Goal: Navigation & Orientation: Find specific page/section

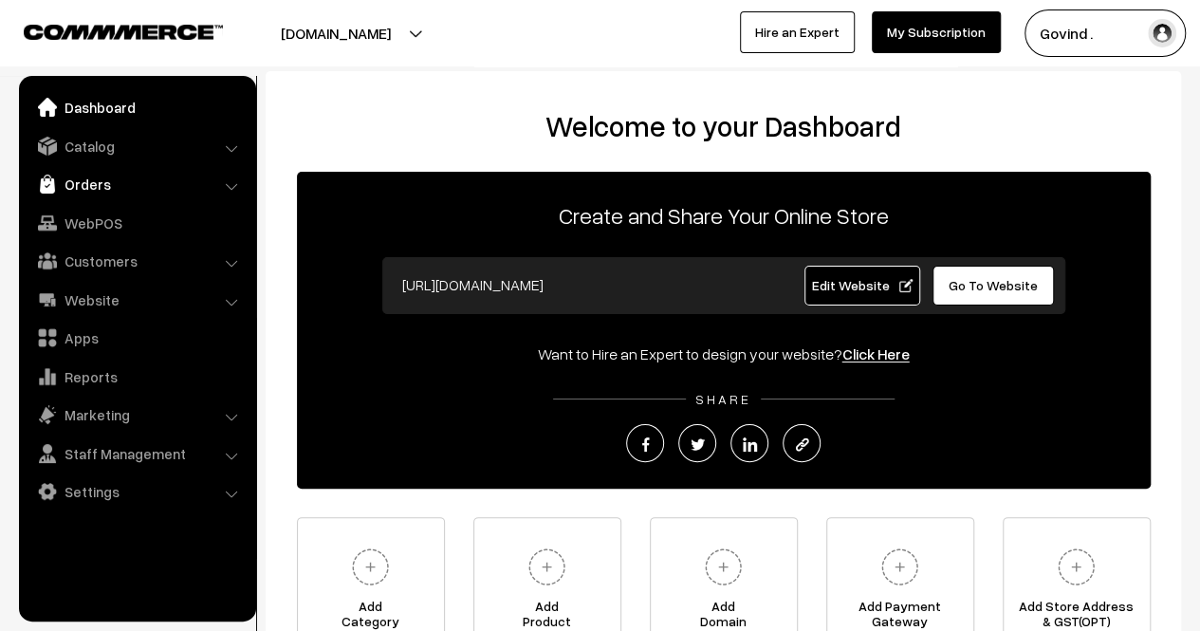
click at [97, 192] on link "Orders" at bounding box center [137, 184] width 226 height 34
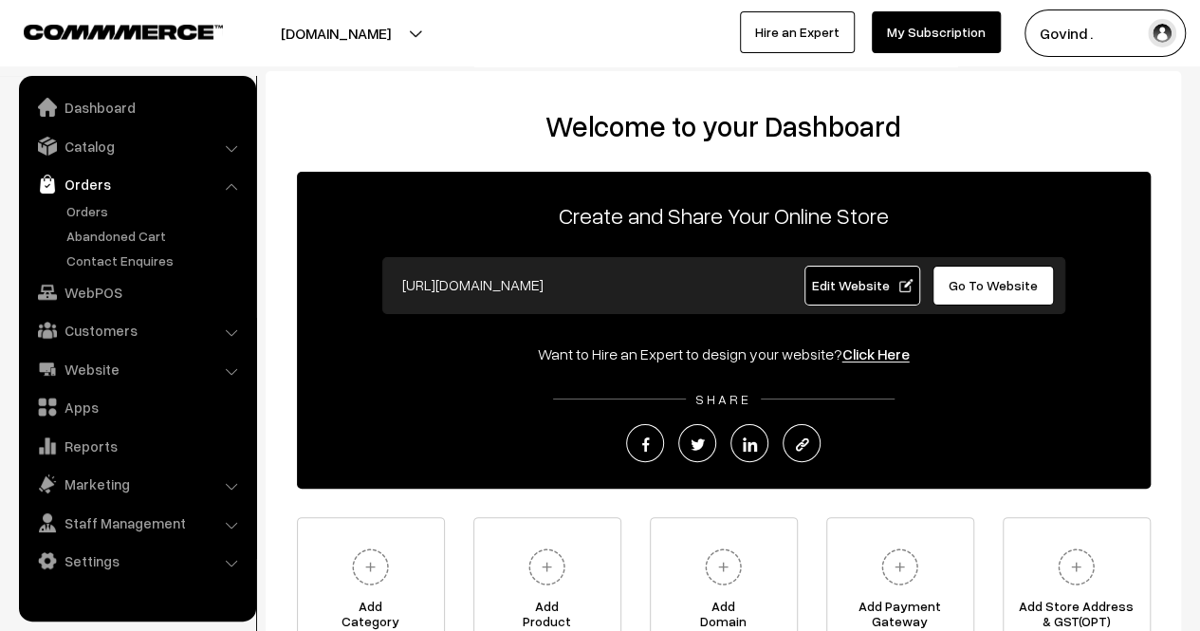
click at [100, 223] on ul "Orders" at bounding box center [138, 235] width 228 height 69
click at [101, 230] on link "Abandoned Cart" at bounding box center [156, 236] width 188 height 20
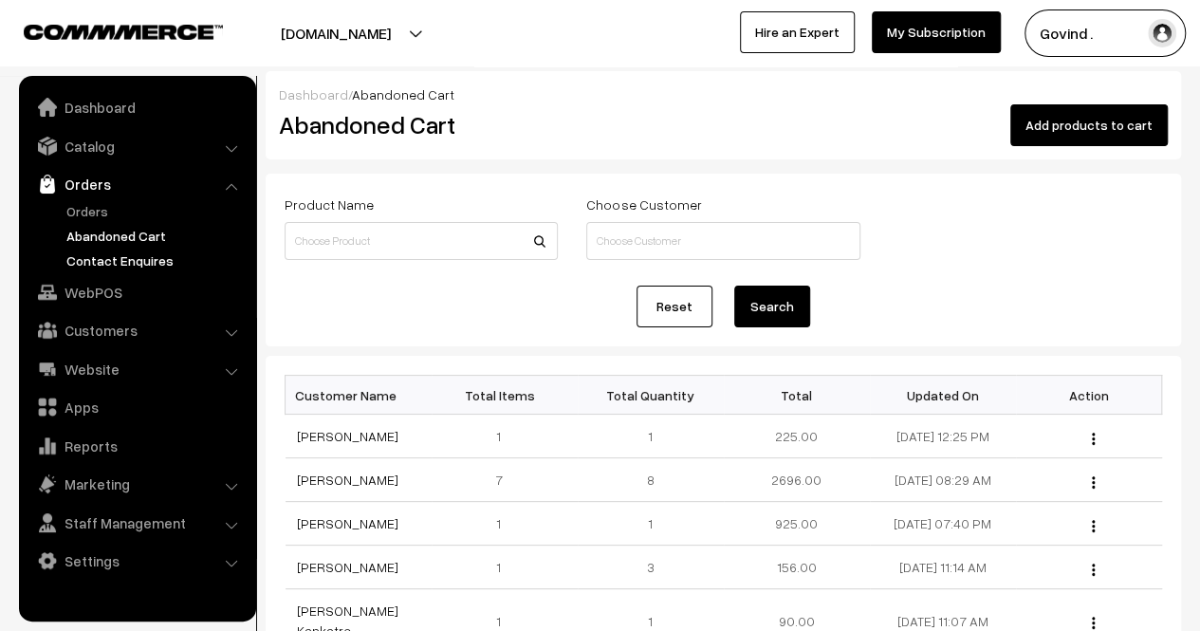
click at [108, 253] on link "Contact Enquires" at bounding box center [156, 260] width 188 height 20
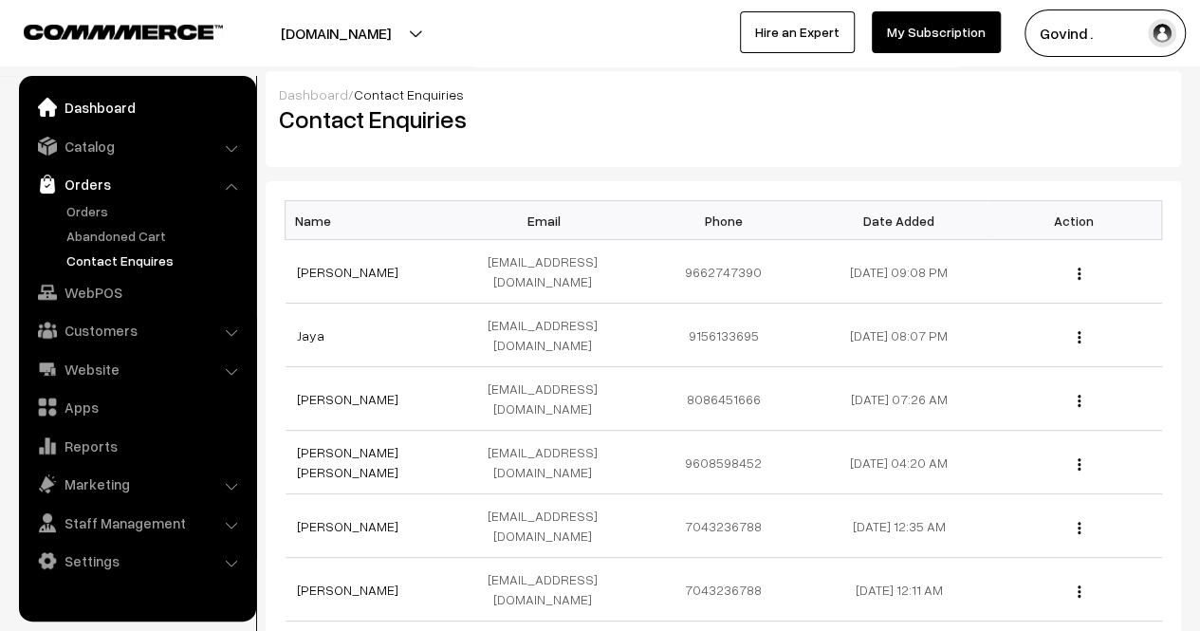
click at [112, 117] on link "Dashboard" at bounding box center [137, 107] width 226 height 34
